Goal: Transaction & Acquisition: Purchase product/service

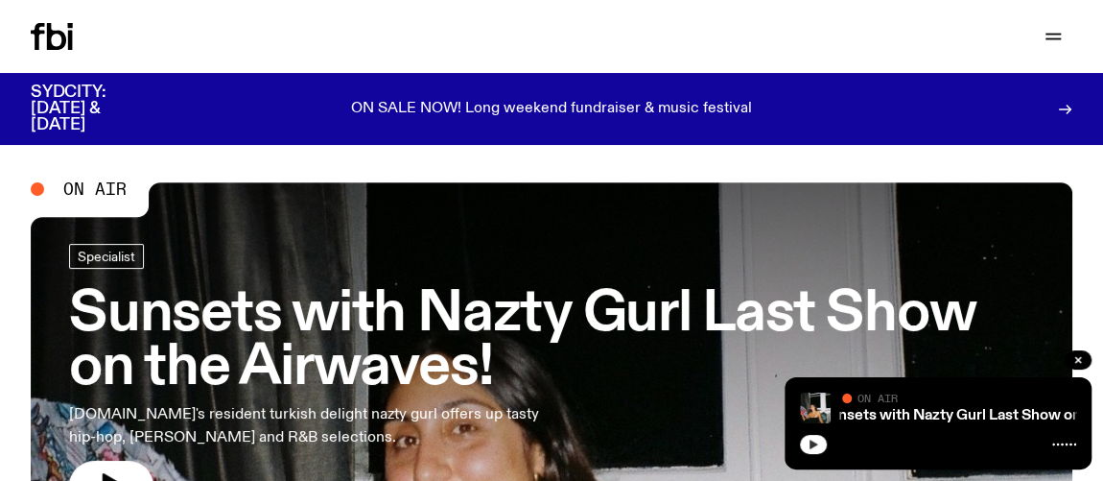
click at [809, 443] on icon "button" at bounding box center [814, 444] width 12 height 12
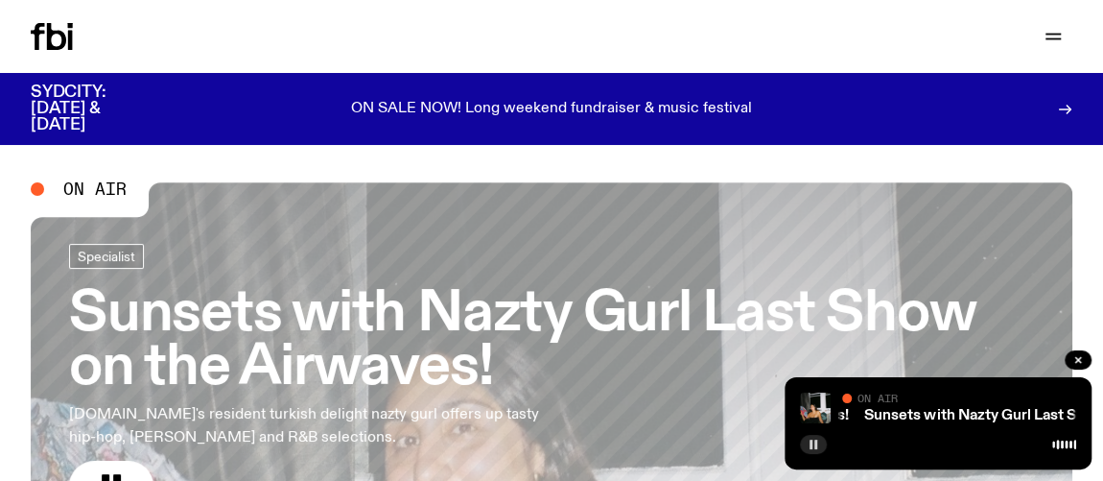
click at [820, 447] on button "button" at bounding box center [813, 444] width 27 height 19
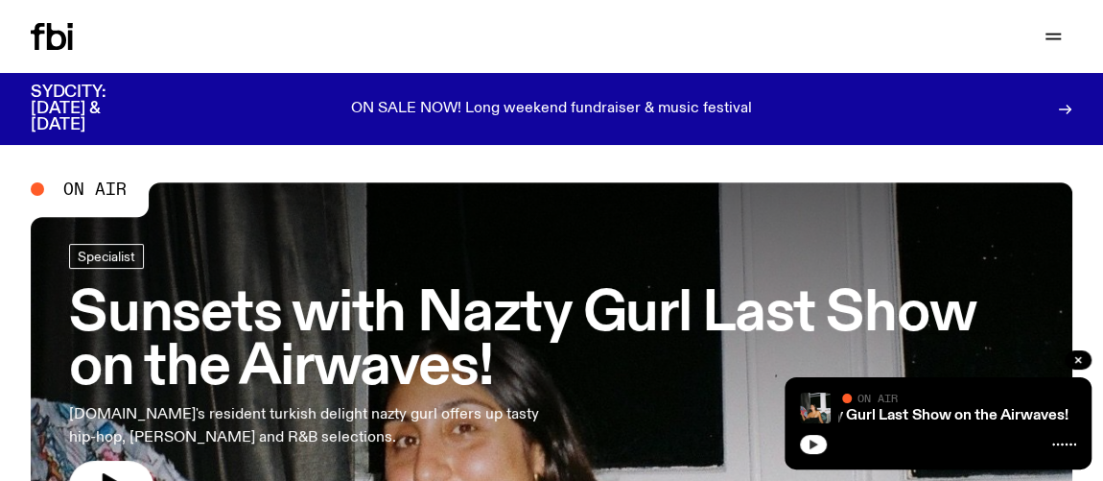
click at [808, 442] on icon "button" at bounding box center [814, 444] width 12 height 12
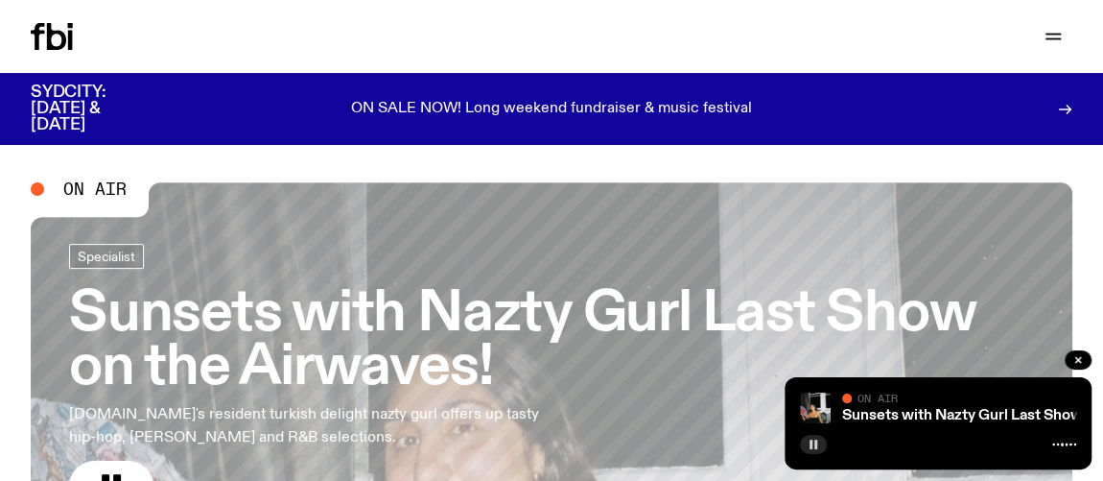
click at [810, 444] on rect "button" at bounding box center [811, 444] width 3 height 10
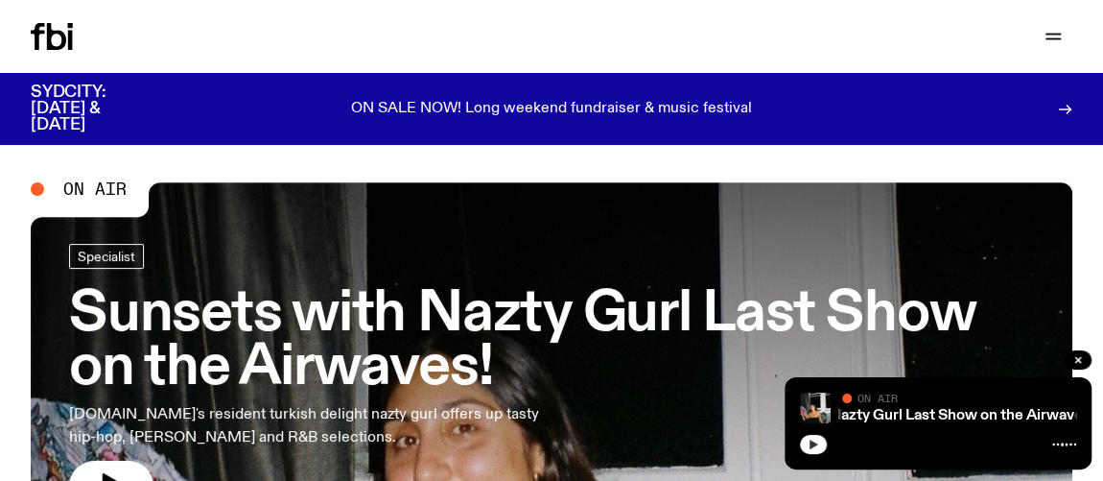
click at [810, 444] on icon "button" at bounding box center [814, 444] width 9 height 10
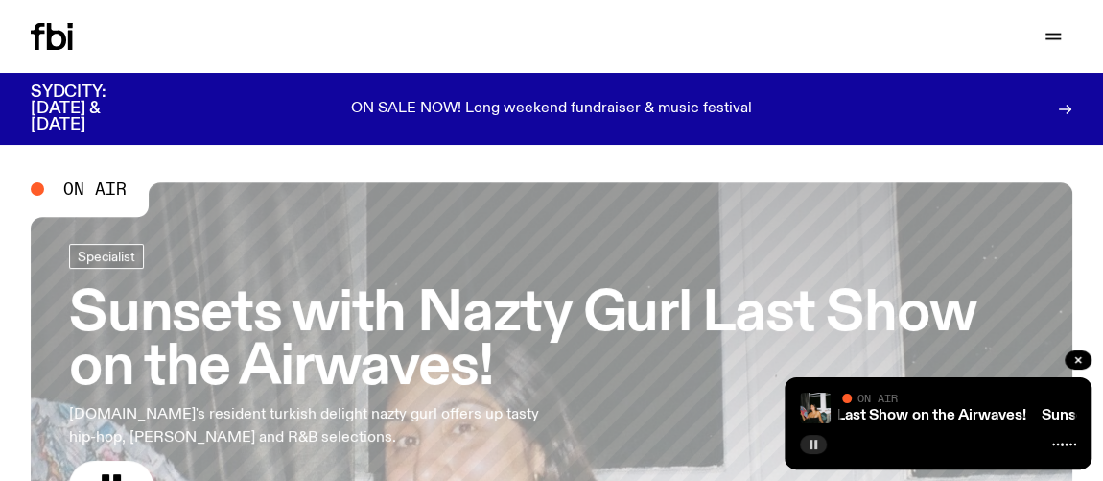
click at [810, 444] on rect "button" at bounding box center [811, 444] width 3 height 10
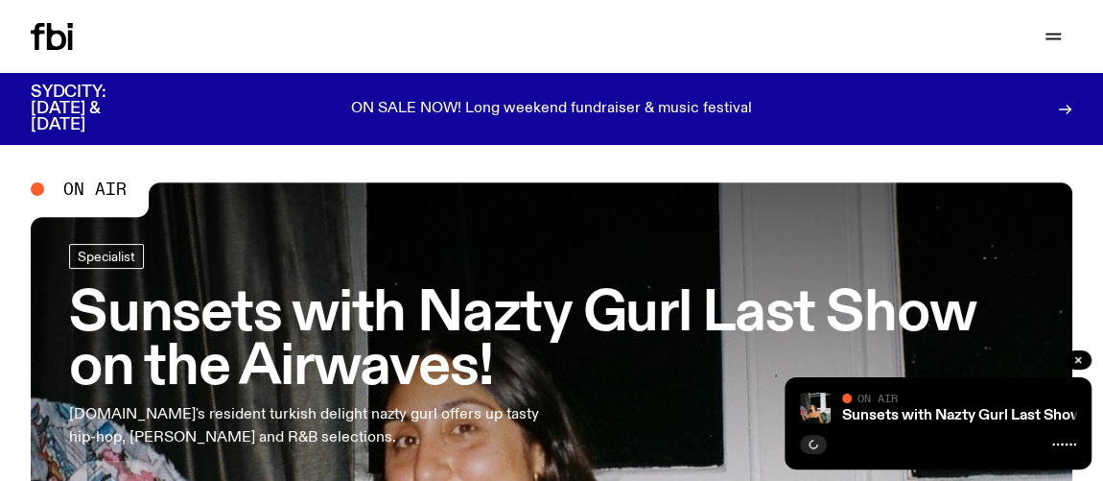
drag, startPoint x: 575, startPoint y: 162, endPoint x: 623, endPoint y: 177, distance: 50.4
click at [815, 442] on icon "button" at bounding box center [814, 444] width 12 height 12
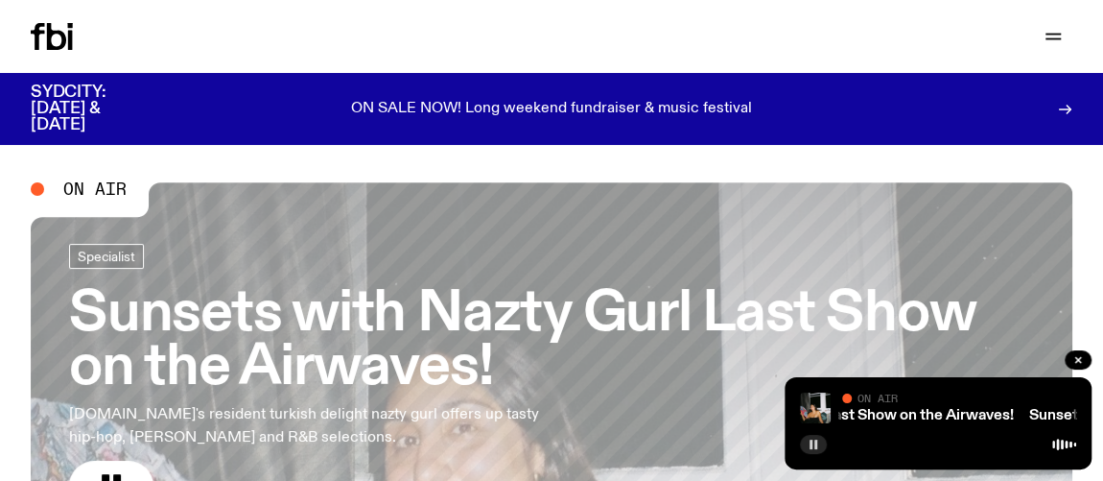
click at [825, 440] on div at bounding box center [938, 442] width 276 height 23
click at [809, 456] on div "Sunsets with Nazty Gurl Last Show on the Airwaves! Sunsets with Nazty Gurl Last…" at bounding box center [938, 423] width 307 height 92
click at [805, 446] on button "button" at bounding box center [813, 444] width 27 height 19
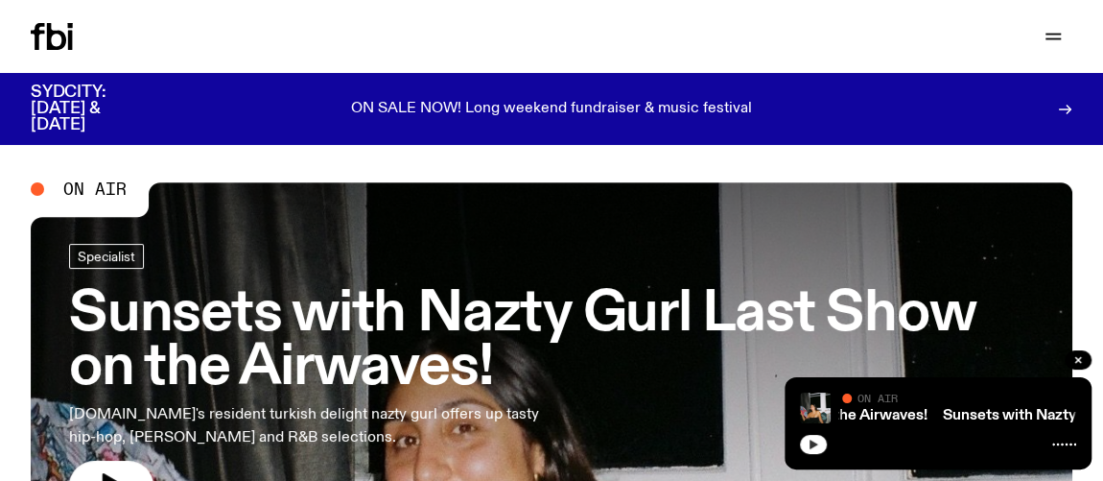
click at [810, 443] on icon "button" at bounding box center [814, 444] width 9 height 10
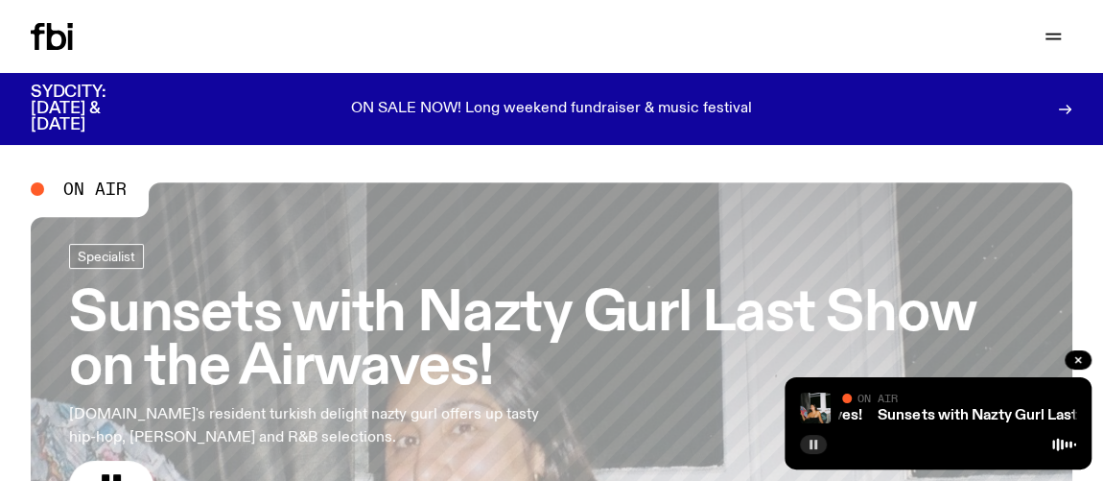
click at [809, 438] on icon "button" at bounding box center [814, 444] width 12 height 12
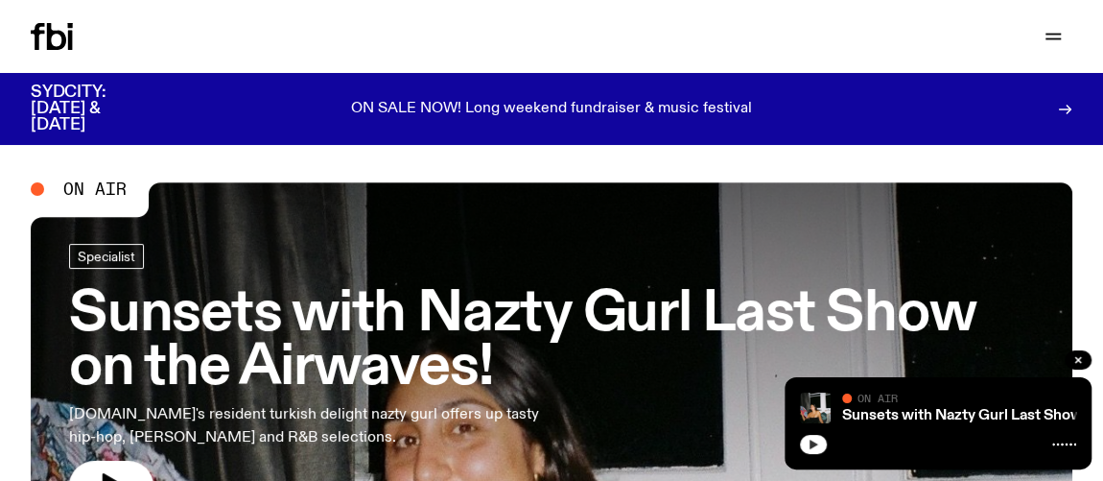
click at [812, 447] on icon "button" at bounding box center [814, 444] width 12 height 12
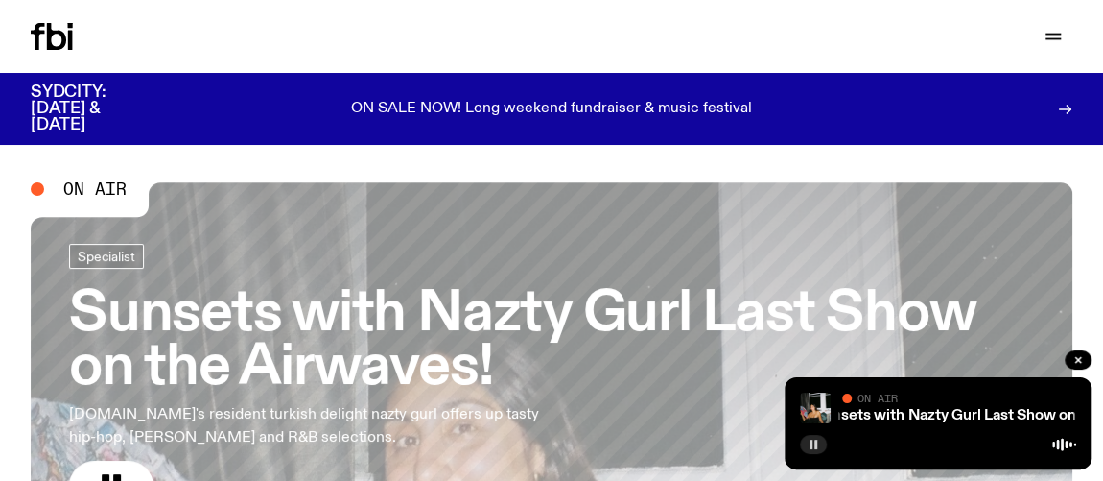
click at [812, 448] on icon "button" at bounding box center [814, 444] width 12 height 12
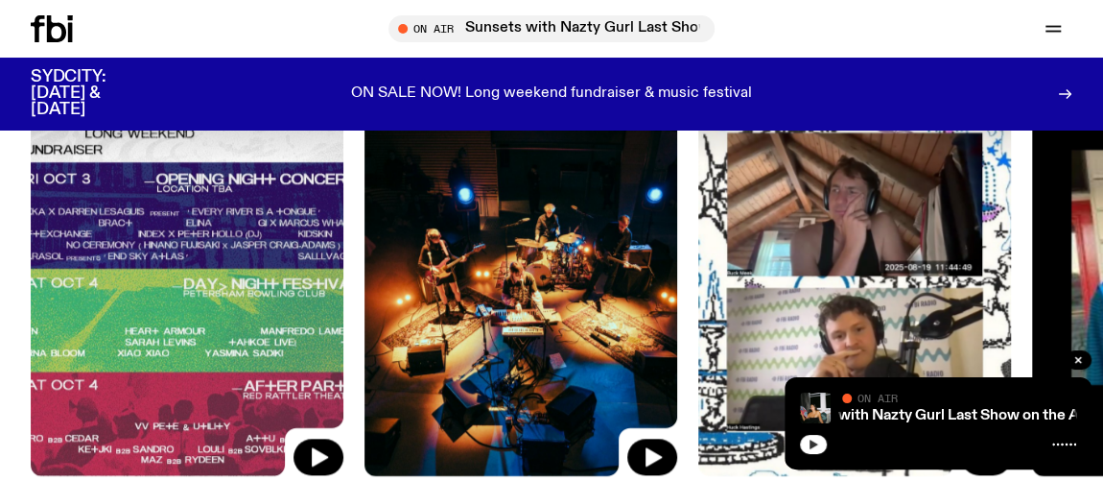
scroll to position [859, 0]
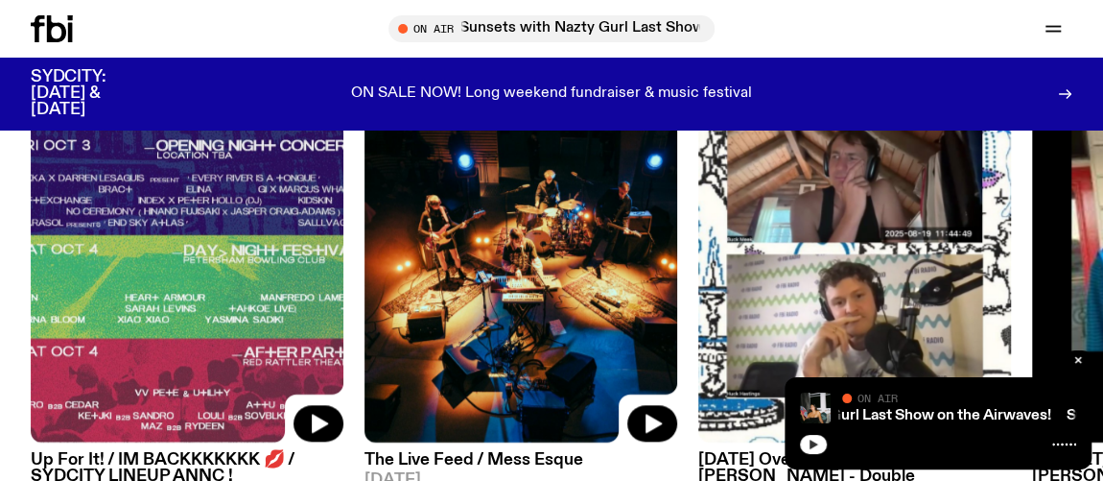
click at [243, 198] on img at bounding box center [187, 233] width 313 height 417
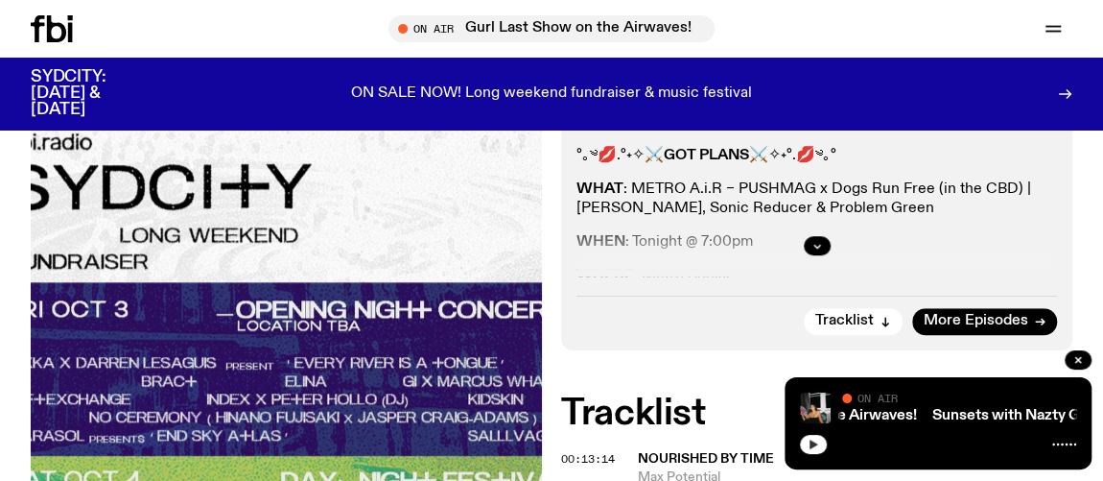
scroll to position [776, 0]
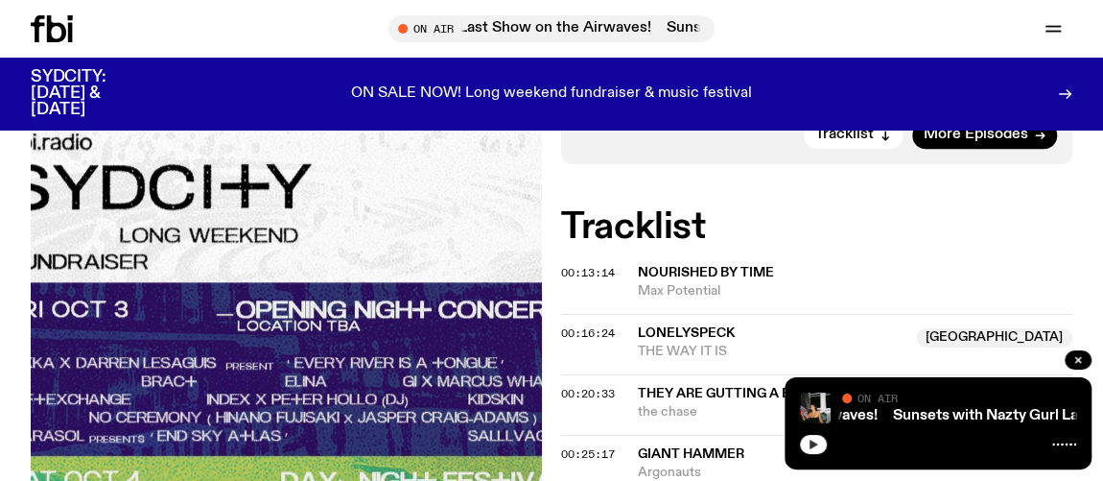
click at [256, 361] on img at bounding box center [286, 453] width 511 height 681
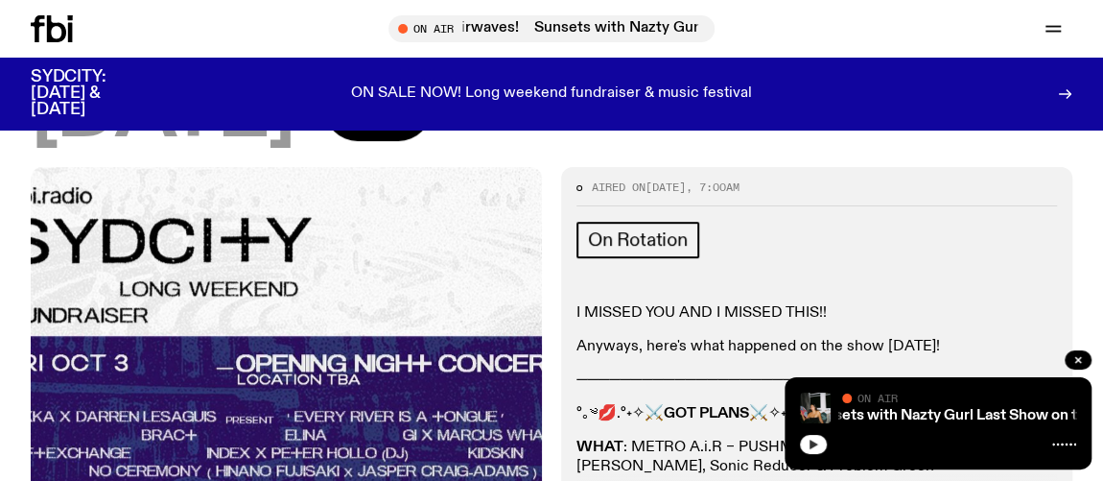
scroll to position [429, 0]
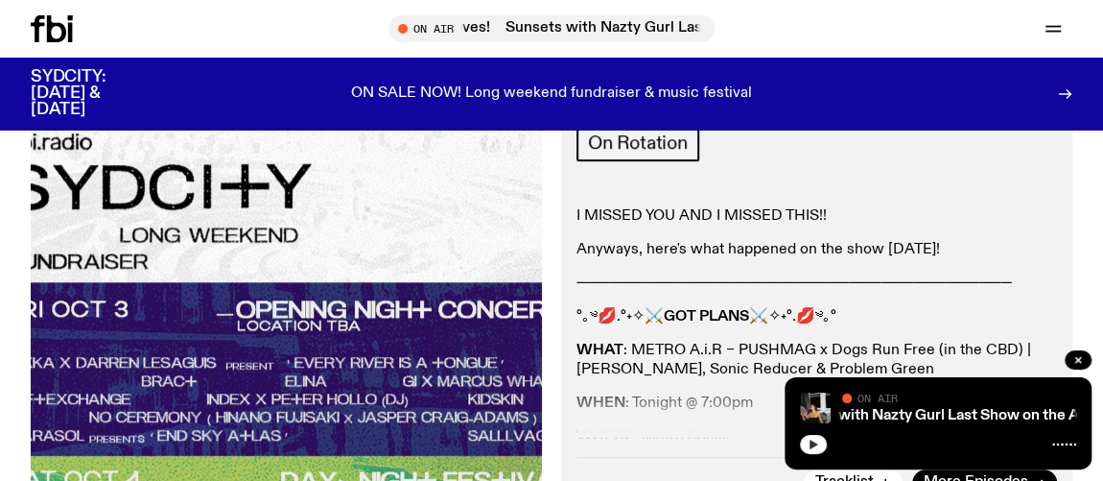
click at [306, 385] on img at bounding box center [286, 453] width 511 height 681
click at [306, 386] on img at bounding box center [286, 453] width 511 height 681
click at [306, 385] on img at bounding box center [286, 453] width 511 height 681
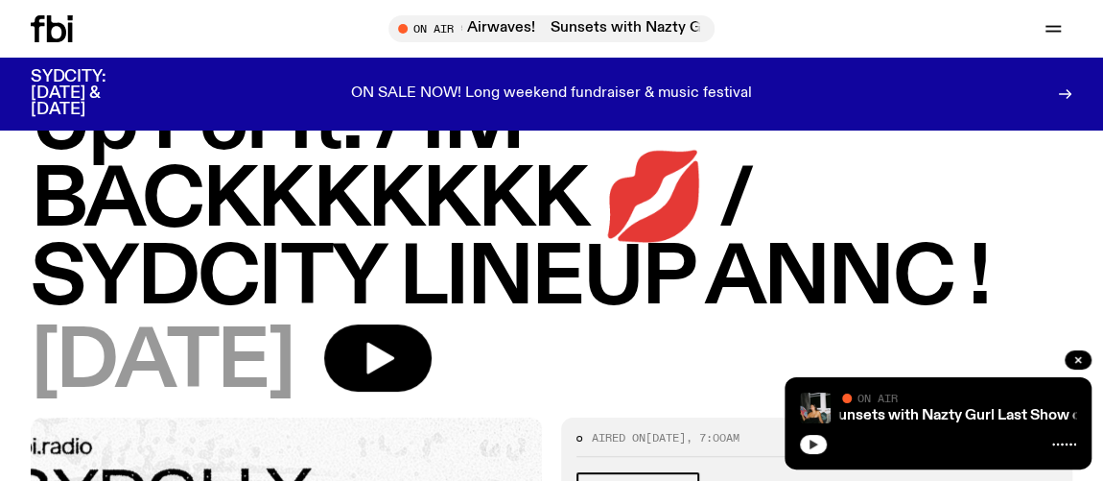
scroll to position [81, 0]
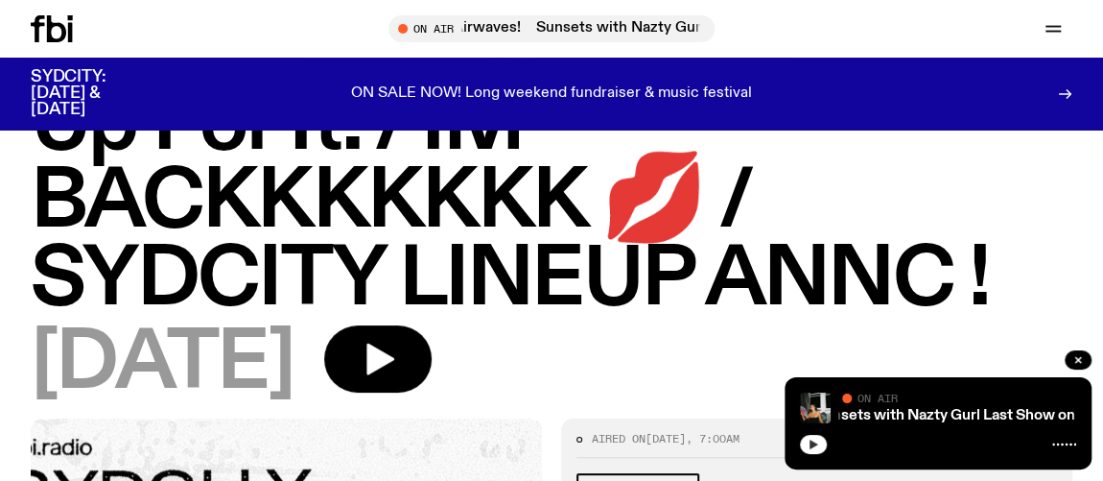
click at [474, 403] on div "Up For It! / IM BACKKKKKKK 💋 / SYDCITY LINEUP ANNC ! [DATE]" at bounding box center [551, 252] width 1103 height 332
click at [478, 403] on div "Up For It! / IM BACKKKKKKK 💋 / SYDCITY LINEUP ANNC ! [DATE]" at bounding box center [551, 252] width 1103 height 332
click at [481, 403] on div "Up For It! / IM BACKKKKKKK 💋 / SYDCITY LINEUP ANNC ! [DATE]" at bounding box center [551, 252] width 1103 height 332
click at [485, 396] on div "[DATE]" at bounding box center [552, 364] width 1042 height 78
click at [432, 383] on button "button" at bounding box center [377, 358] width 107 height 67
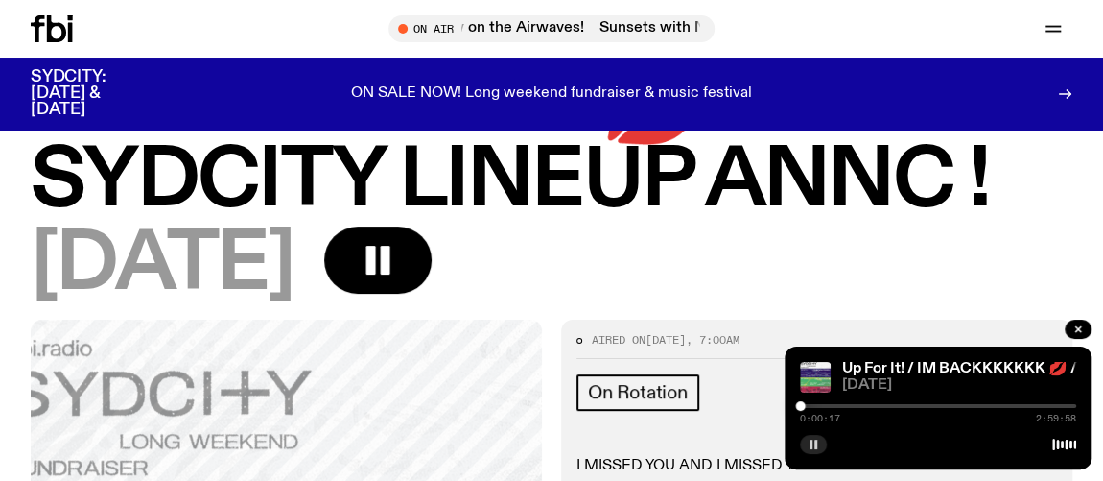
scroll to position [429, 0]
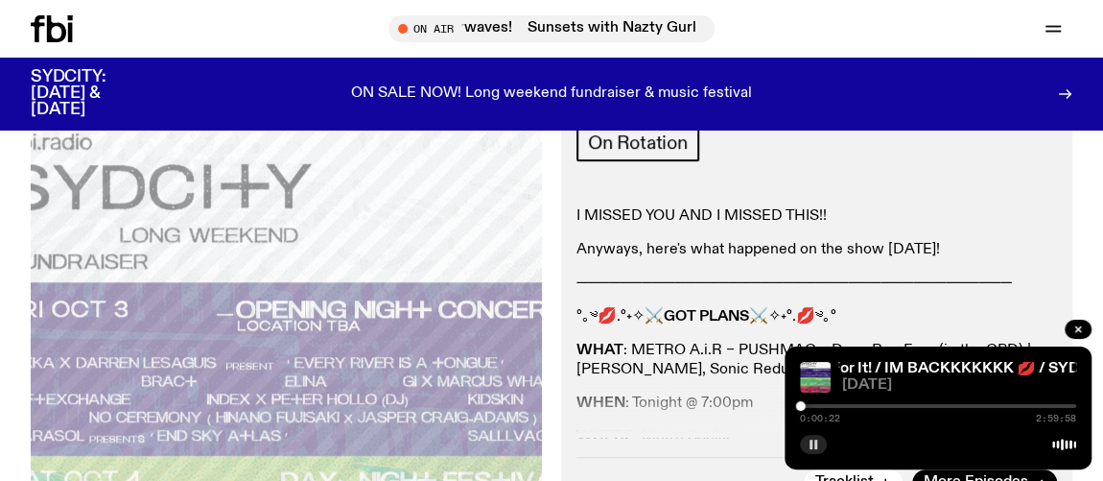
click at [459, 73] on div "ON SALE NOW! Long weekend fundraiser & music festival" at bounding box center [551, 93] width 765 height 49
